Goal: Navigation & Orientation: Find specific page/section

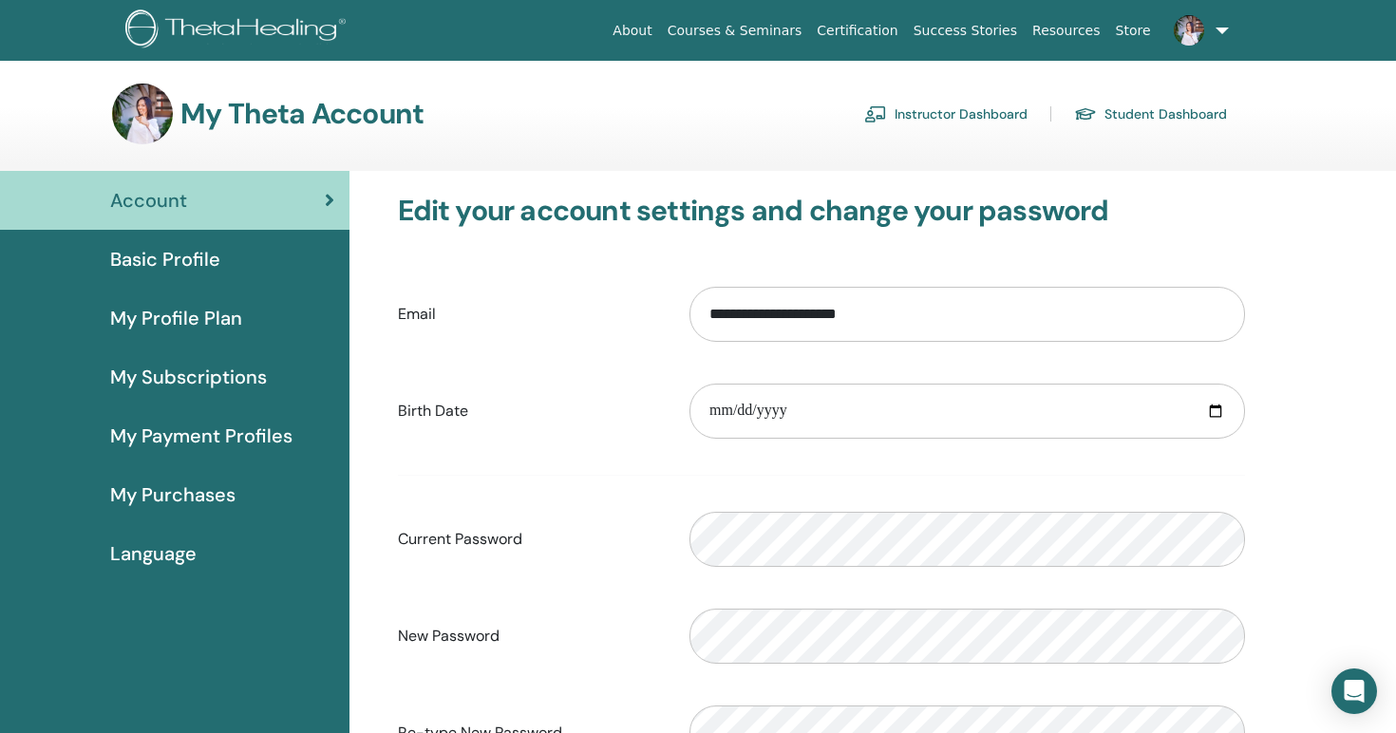
click at [305, 118] on h3 "My Theta Account" at bounding box center [301, 114] width 243 height 34
click at [1107, 105] on link "Student Dashboard" at bounding box center [1150, 114] width 153 height 30
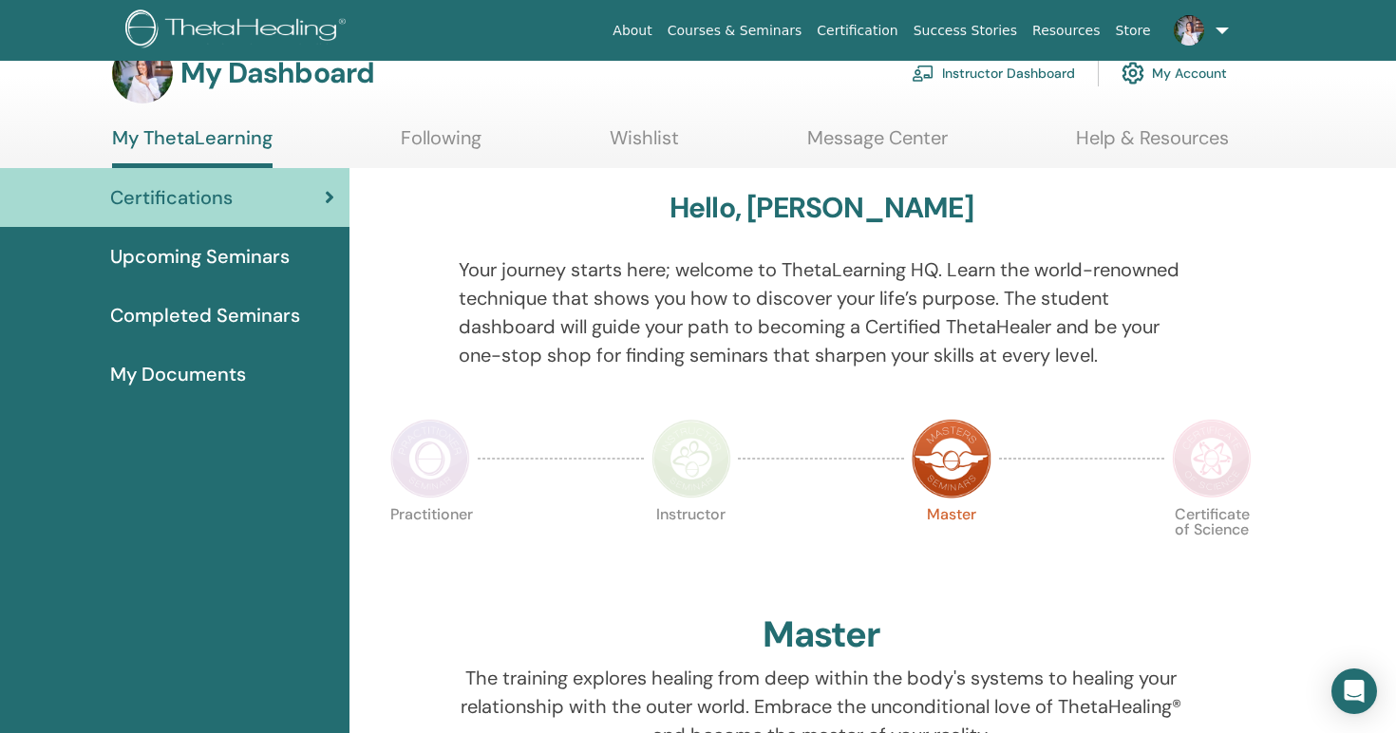
scroll to position [38, 0]
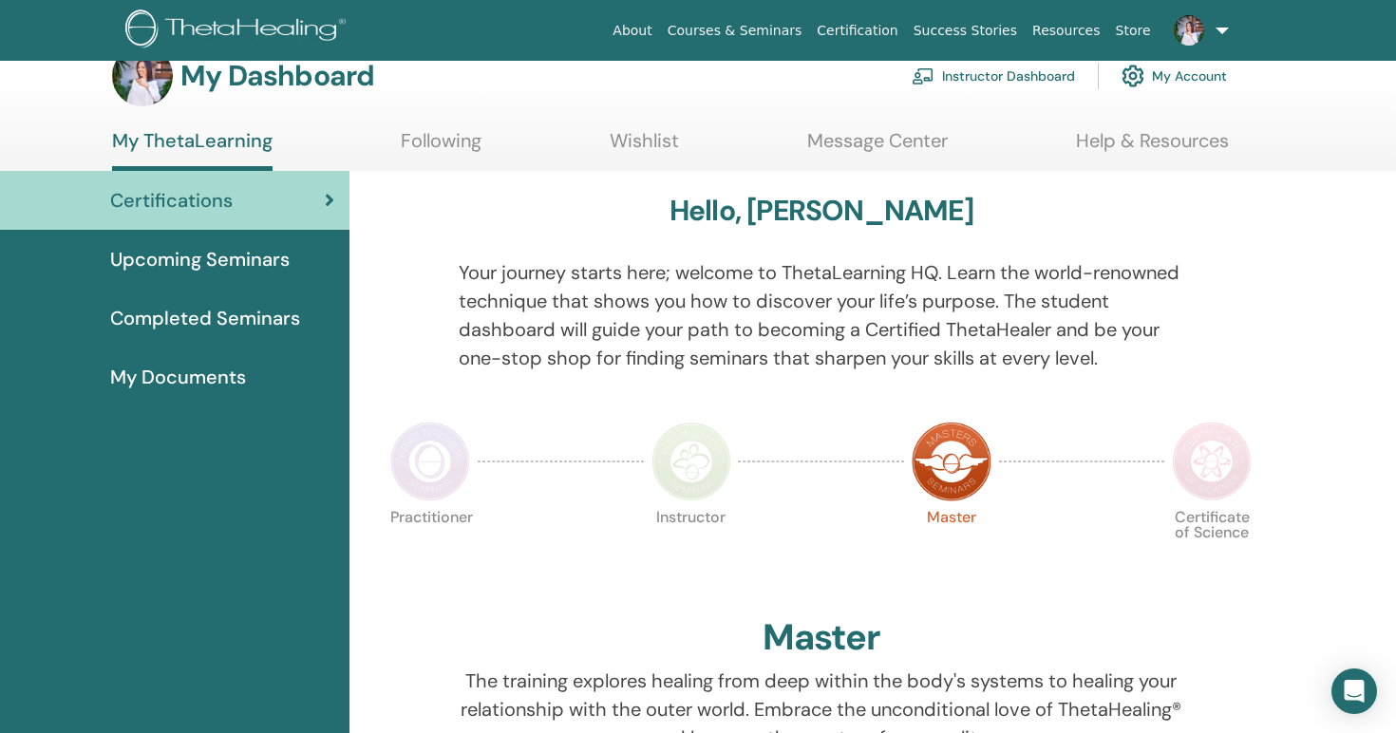
click at [236, 258] on span "Upcoming Seminars" at bounding box center [199, 259] width 179 height 28
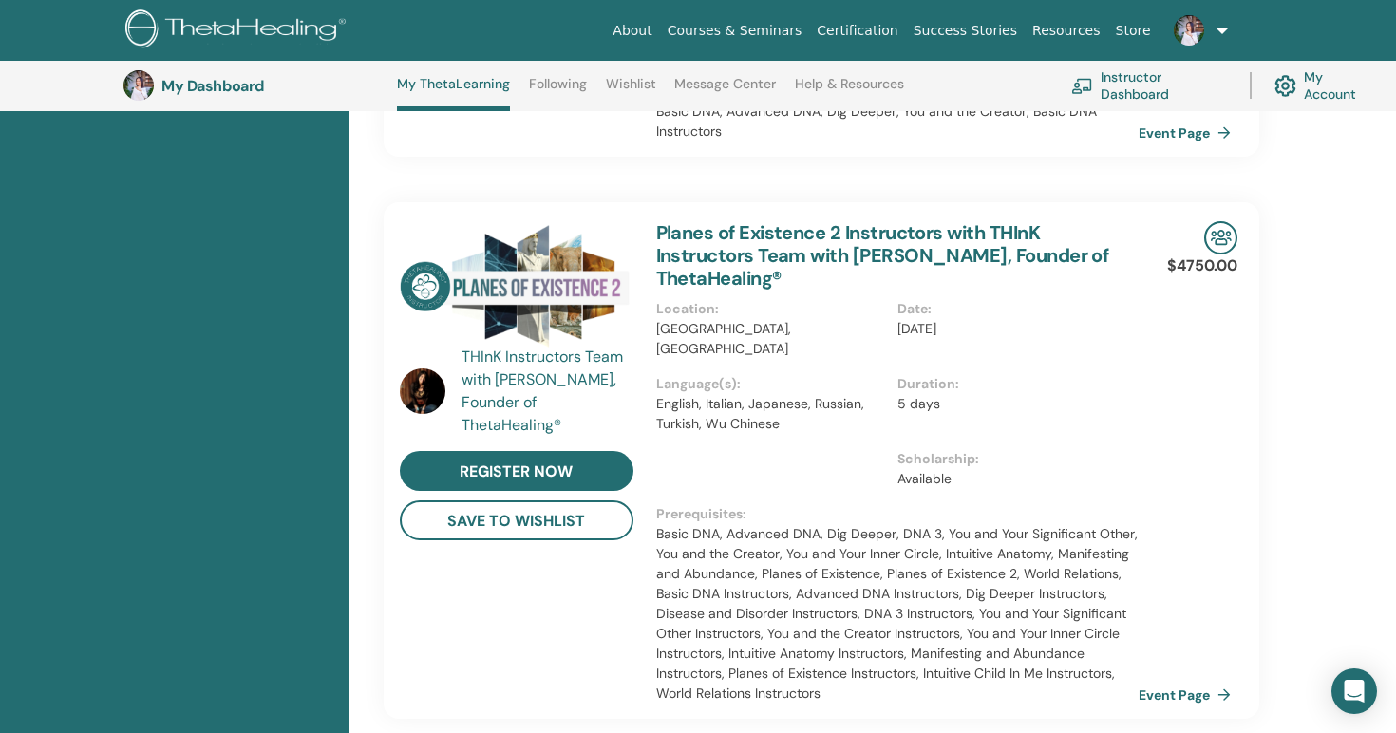
scroll to position [1569, 0]
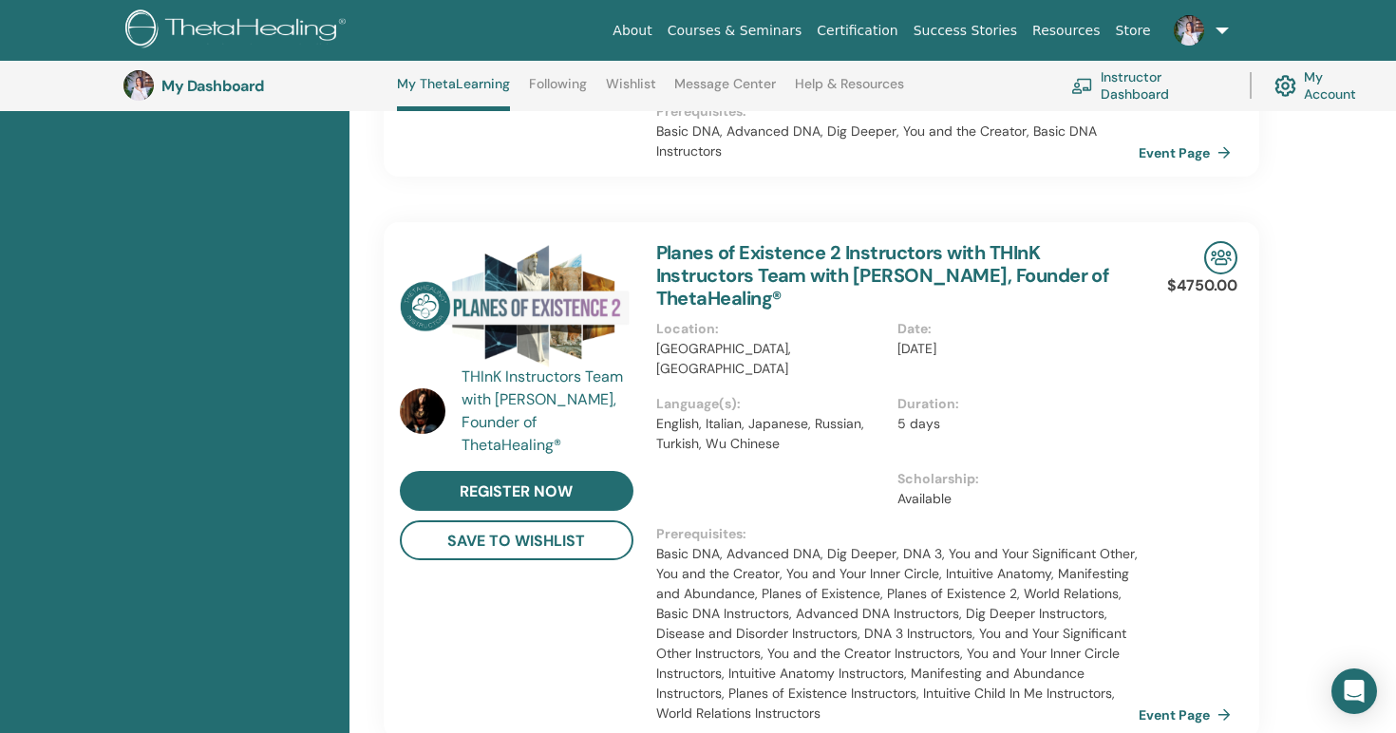
click at [1101, 82] on link "Instructor Dashboard" at bounding box center [1149, 86] width 156 height 42
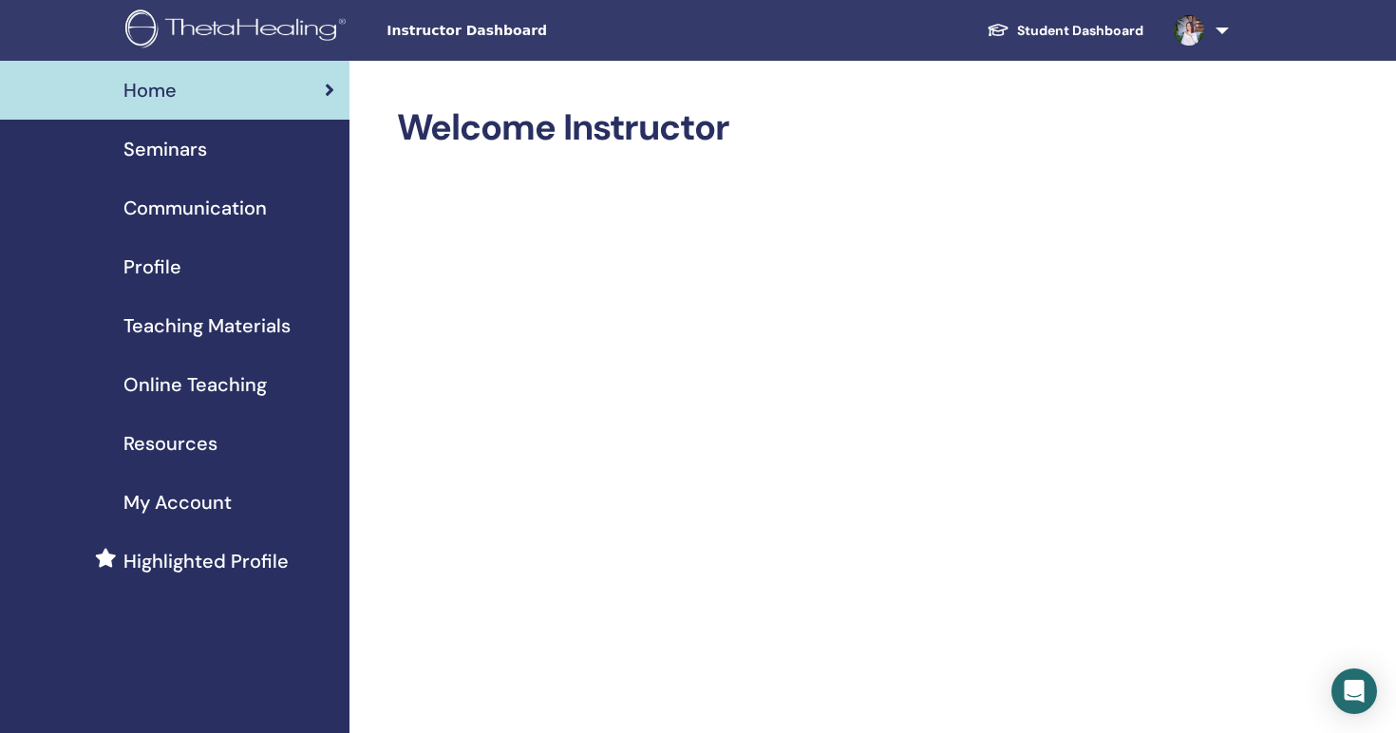
click at [192, 170] on link "Seminars" at bounding box center [174, 149] width 349 height 59
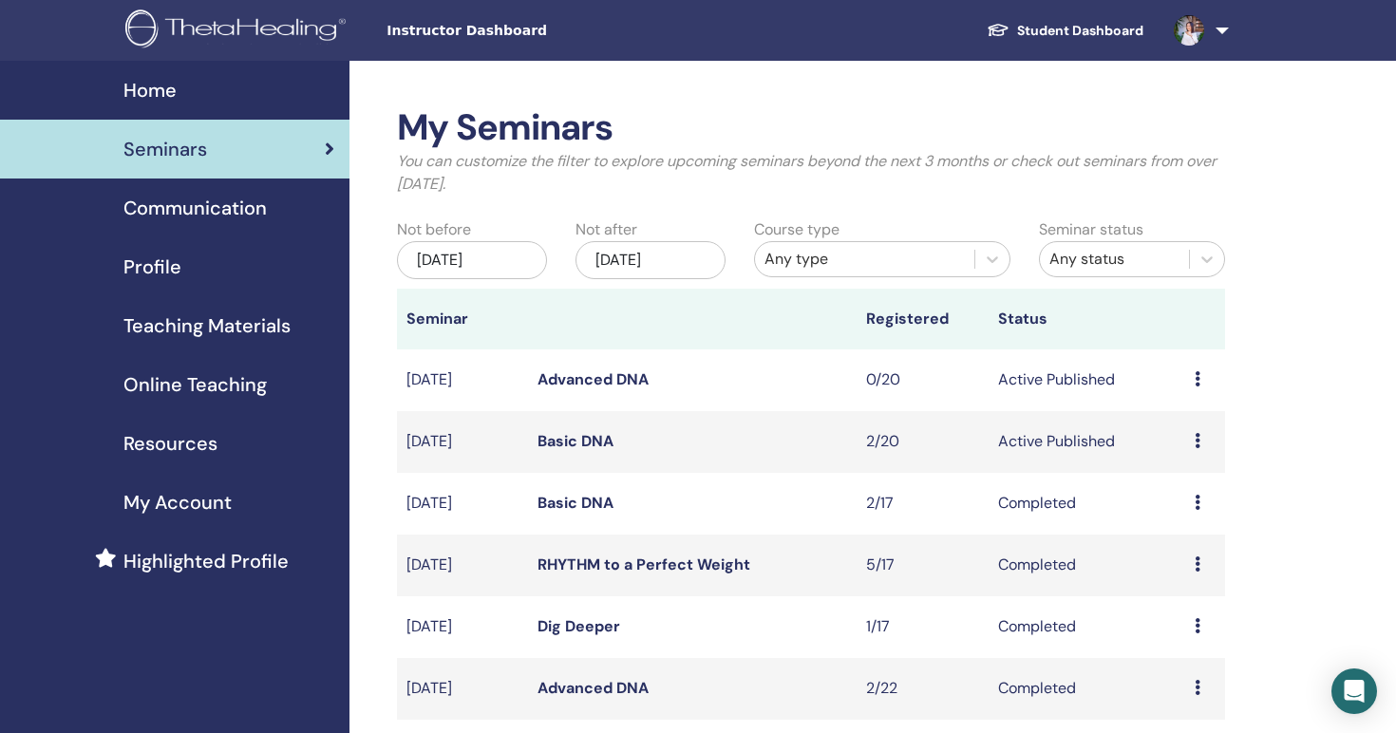
click at [590, 375] on link "Advanced DNA" at bounding box center [592, 379] width 111 height 20
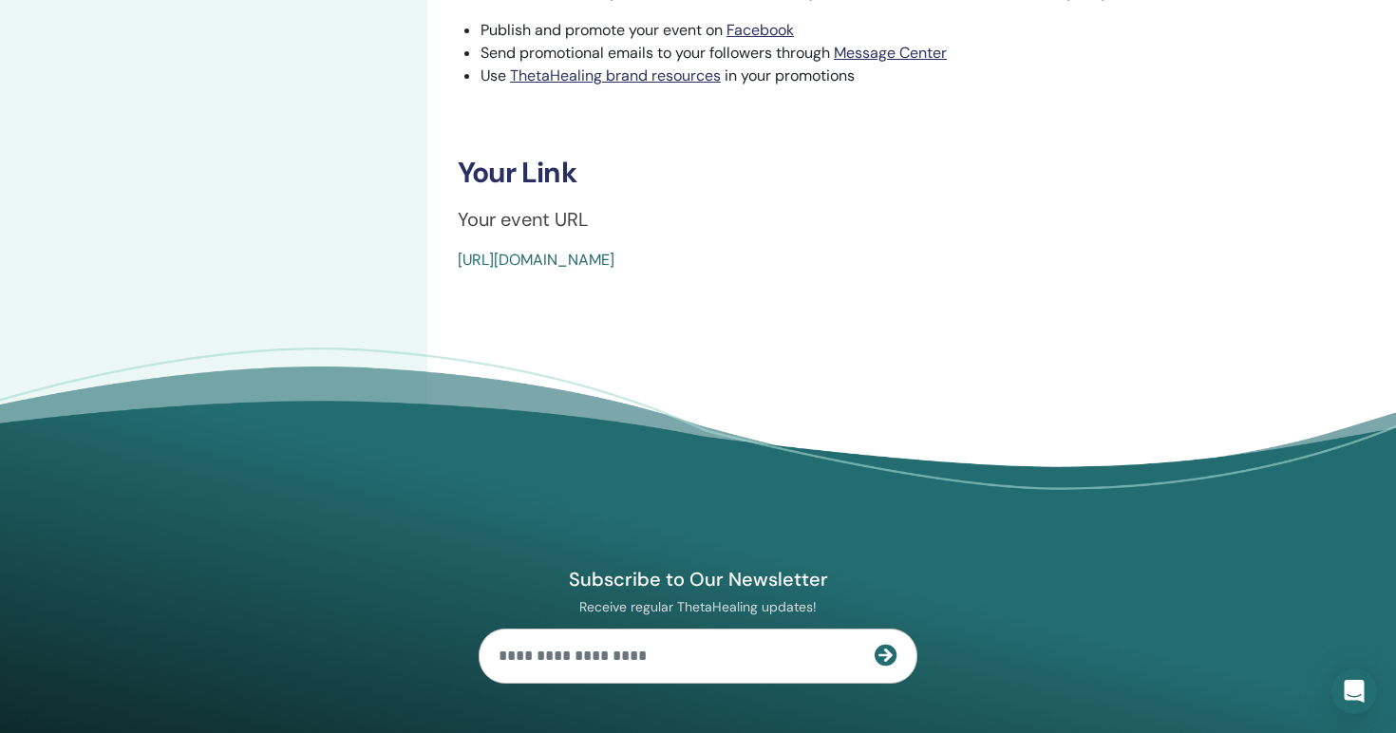
scroll to position [684, 0]
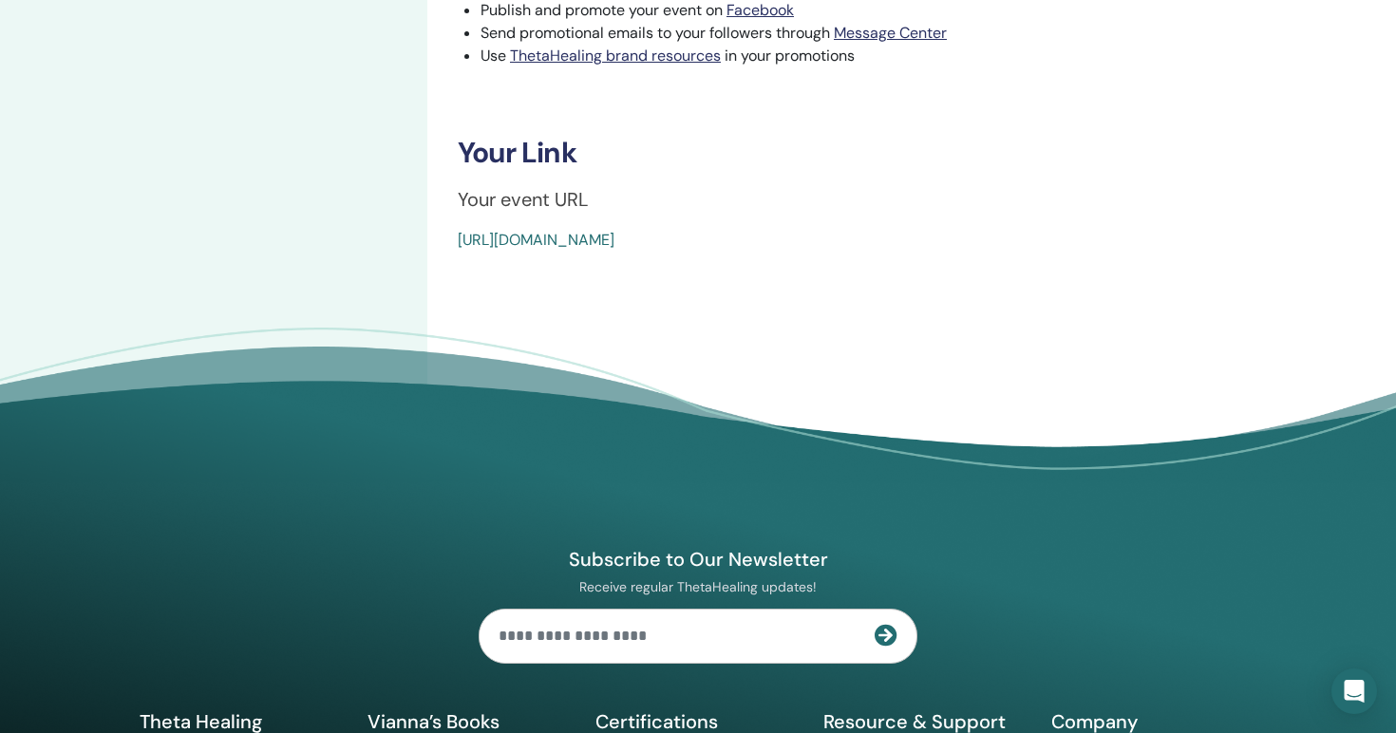
click at [614, 232] on link "https://www.thetahealing.com/seminar-376418-details.html" at bounding box center [536, 240] width 157 height 20
